Goal: Obtain resource: Obtain resource

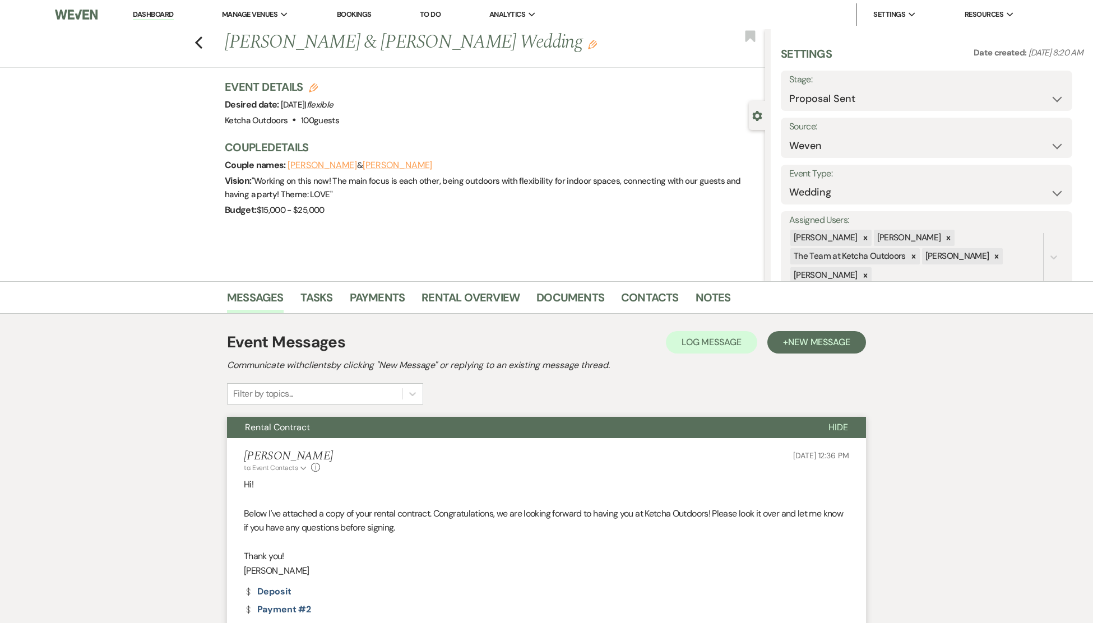
select select "6"
select select "1"
click at [158, 15] on link "Dashboard" at bounding box center [153, 15] width 40 height 11
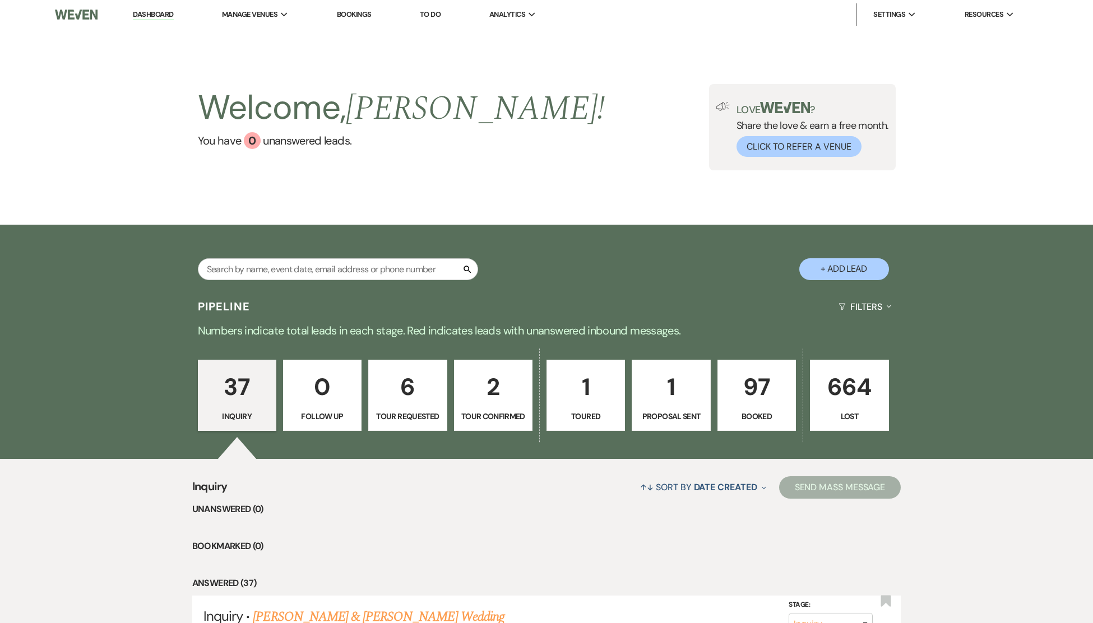
click at [156, 7] on li "Dashboard" at bounding box center [153, 14] width 52 height 22
click at [150, 20] on li "Dashboard" at bounding box center [153, 14] width 52 height 22
click at [158, 16] on link "Dashboard" at bounding box center [153, 15] width 40 height 11
click at [154, 13] on link "Dashboard" at bounding box center [153, 15] width 40 height 11
click at [154, 16] on link "Dashboard" at bounding box center [153, 15] width 40 height 11
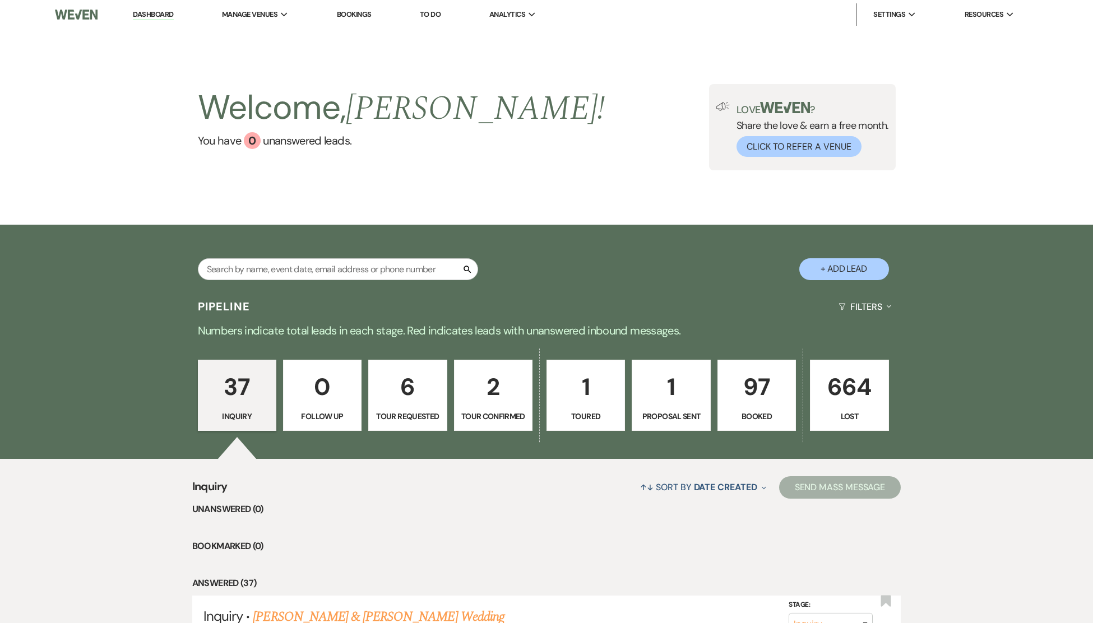
click at [87, 12] on img at bounding box center [76, 15] width 43 height 24
click at [157, 15] on link "Dashboard" at bounding box center [153, 15] width 40 height 11
click at [756, 392] on p "97" at bounding box center [757, 387] width 64 height 38
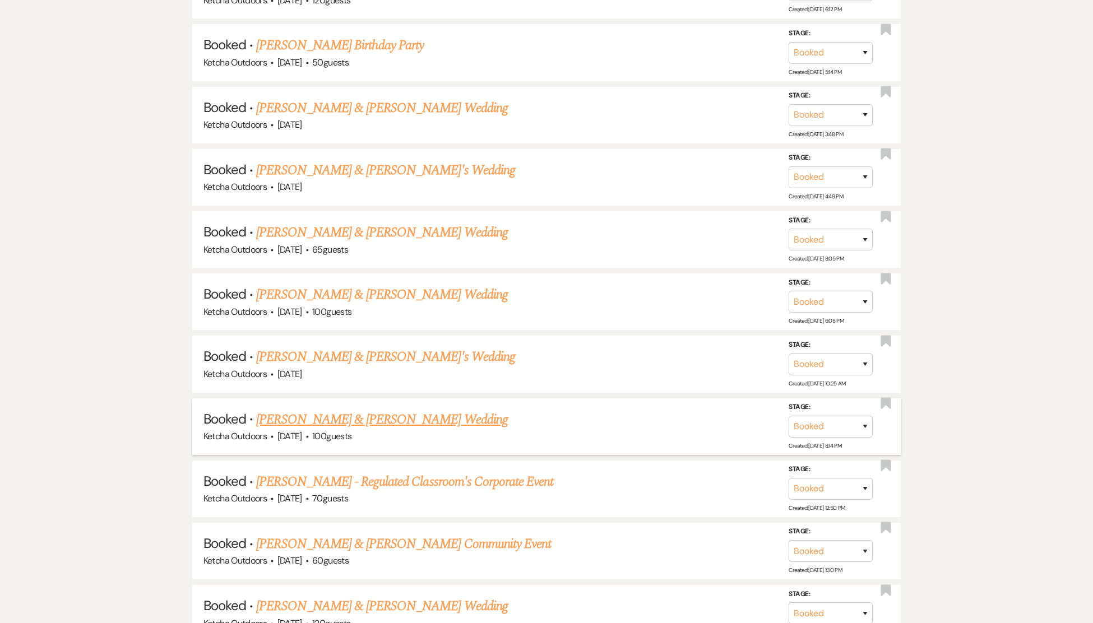
scroll to position [635, 0]
click at [353, 367] on link "[PERSON_NAME] & [PERSON_NAME]'s Wedding" at bounding box center [385, 356] width 259 height 20
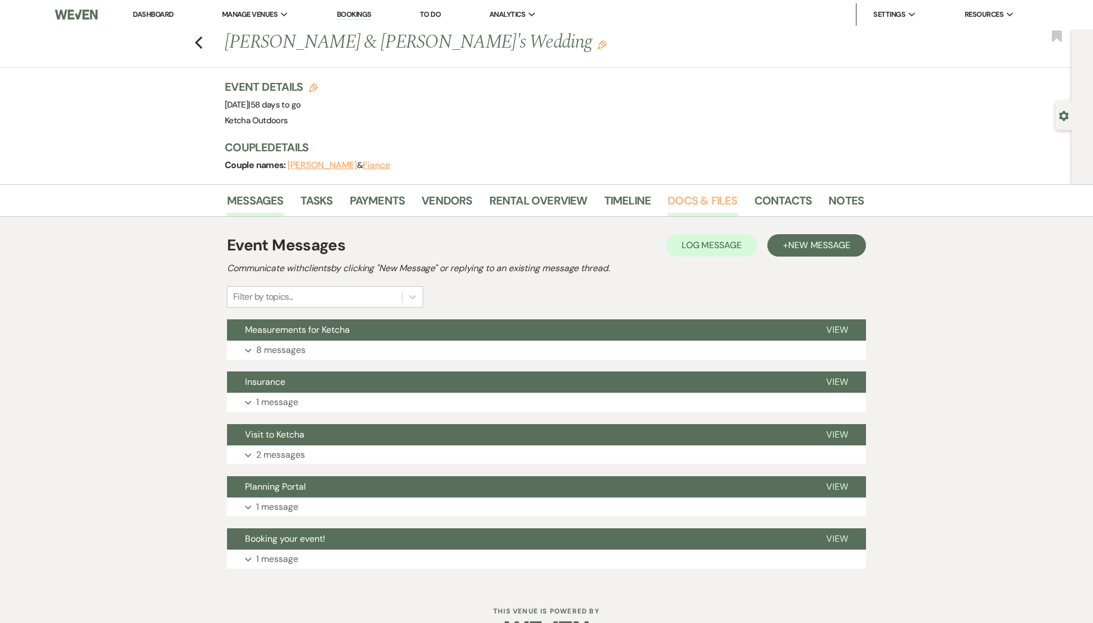
click at [688, 196] on link "Docs & Files" at bounding box center [703, 204] width 70 height 25
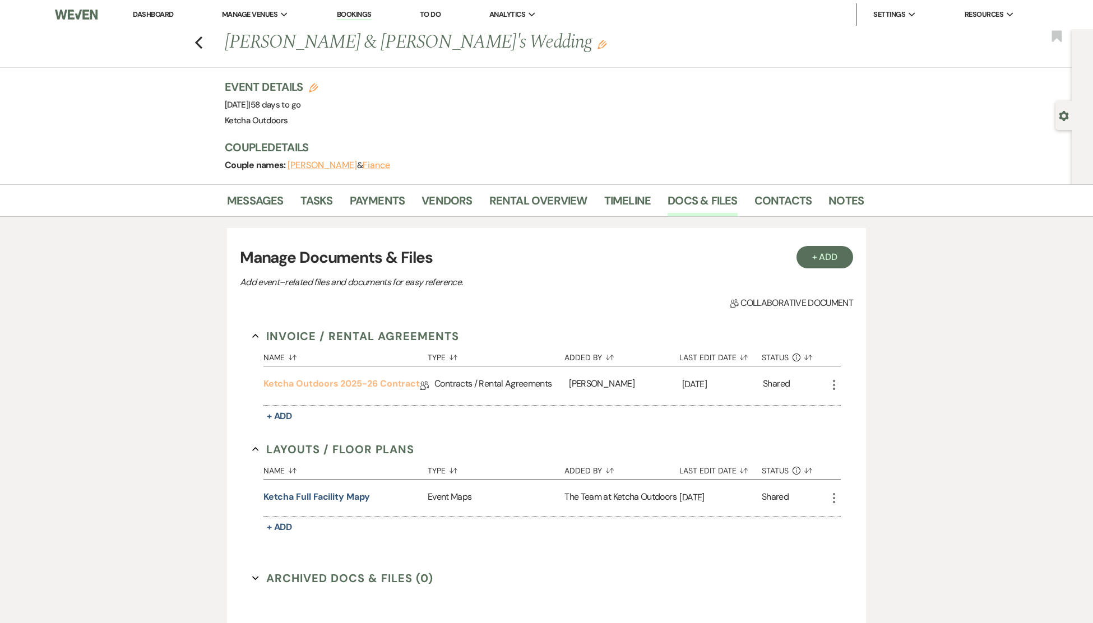
click at [317, 385] on link "Ketcha Outdoors 2025-26 Contract" at bounding box center [341, 385] width 156 height 17
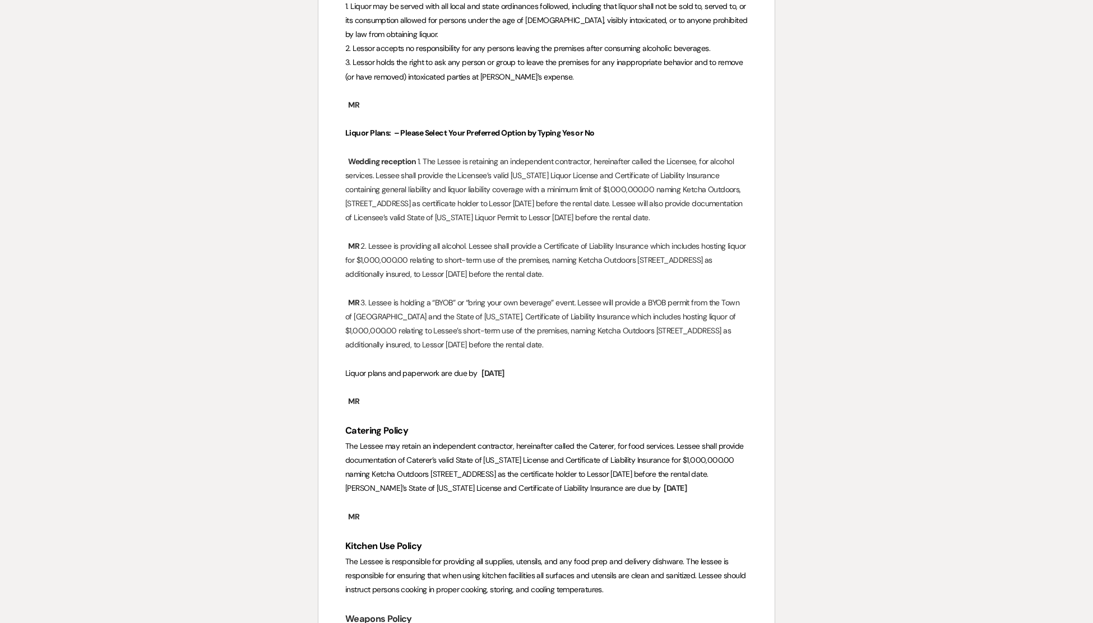
scroll to position [2335, 0]
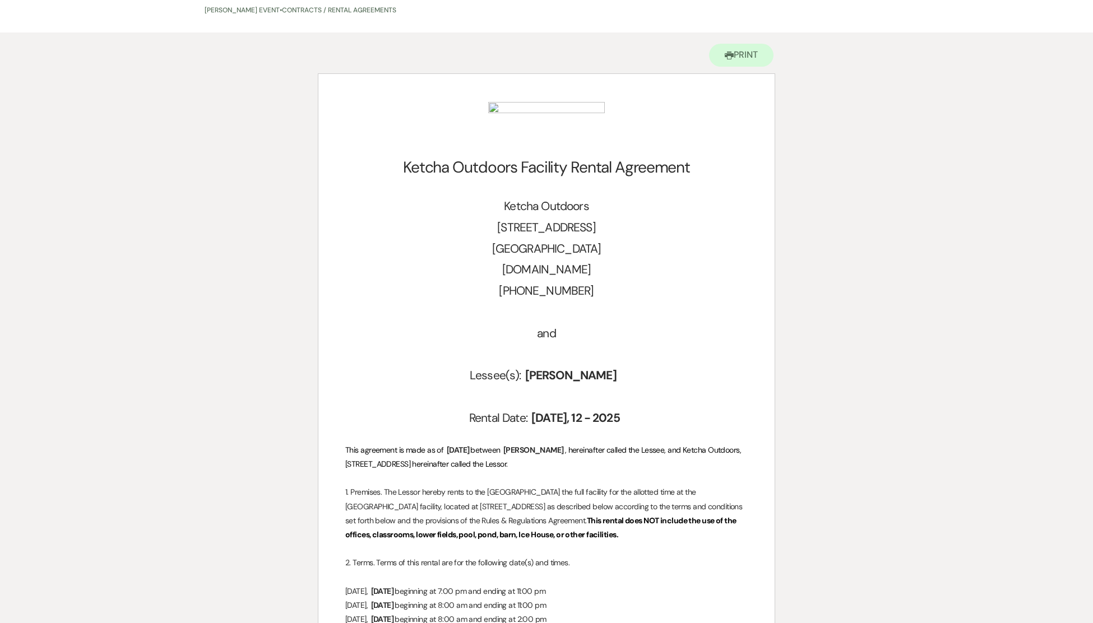
scroll to position [0, 0]
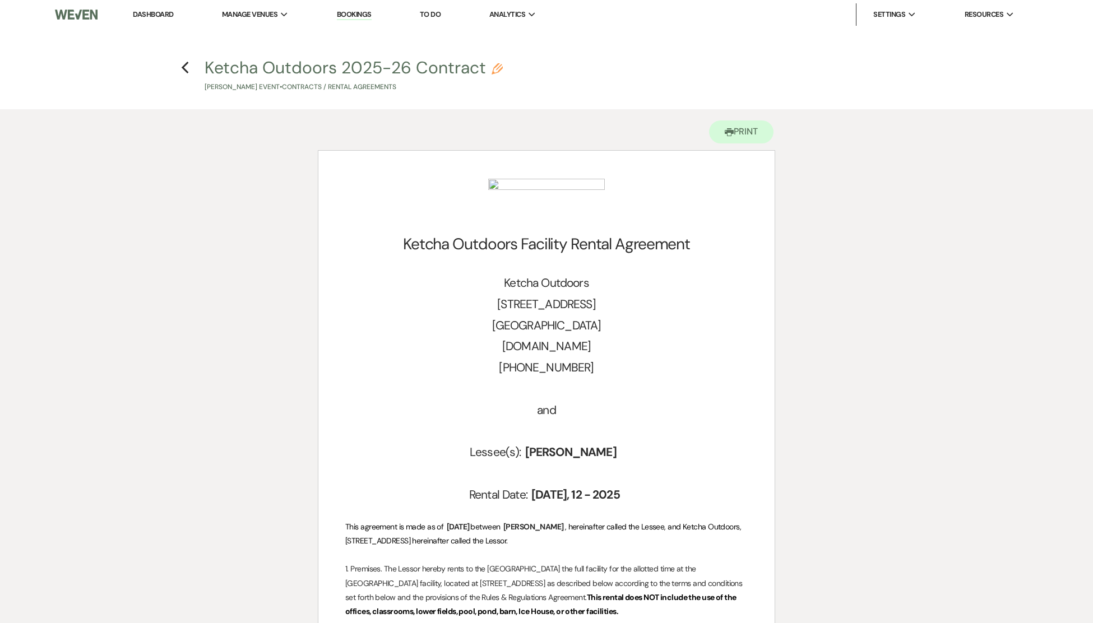
click at [142, 11] on link "Dashboard" at bounding box center [153, 15] width 40 height 10
